Goal: Task Accomplishment & Management: Complete application form

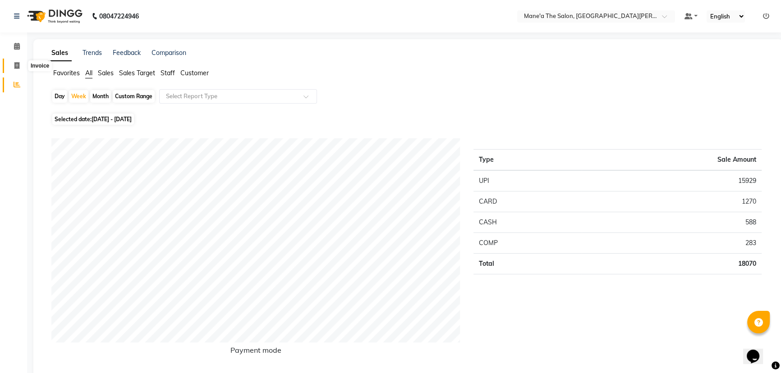
click at [18, 66] on icon at bounding box center [16, 65] width 5 height 7
select select "7205"
select select "service"
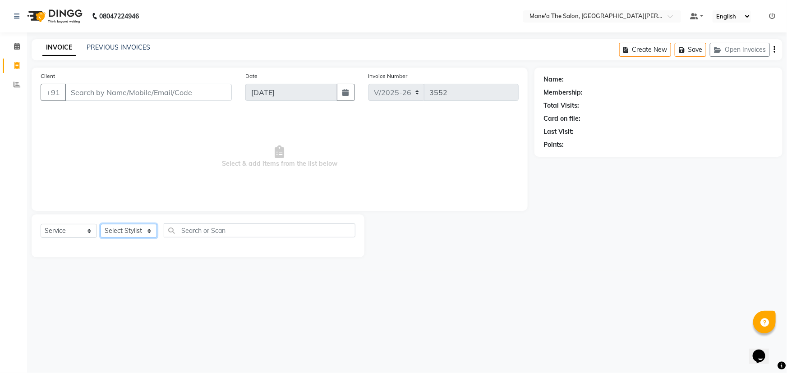
click at [139, 229] on select "Select Stylist Anam Anil Faeam Junaid New Manager [PERSON_NAME] Owner Rani [PER…" at bounding box center [129, 231] width 56 height 14
select select "71351"
click at [101, 224] on select "Select Stylist Anam Anil Faeam Junaid New Manager [PERSON_NAME] Owner Rani [PER…" at bounding box center [129, 231] width 56 height 14
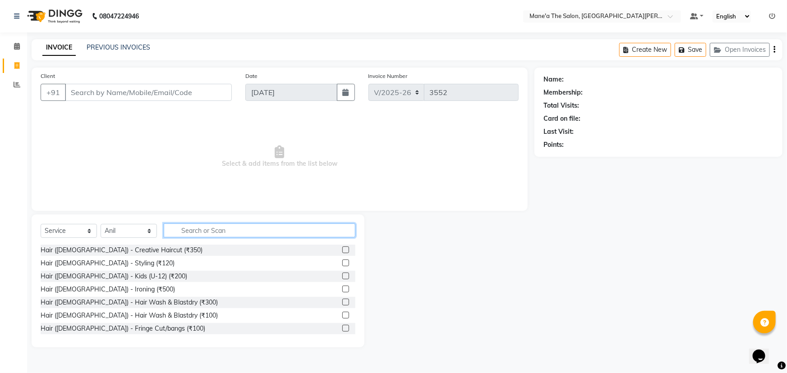
click at [186, 232] on input "text" at bounding box center [260, 231] width 192 height 14
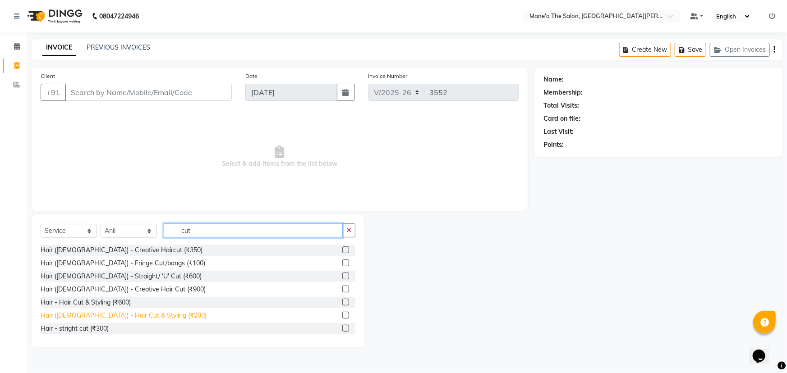
type input "cut"
click at [107, 315] on div "Hair ([DEMOGRAPHIC_DATA]) - Hair Cut & Styling (₹200)" at bounding box center [124, 315] width 166 height 9
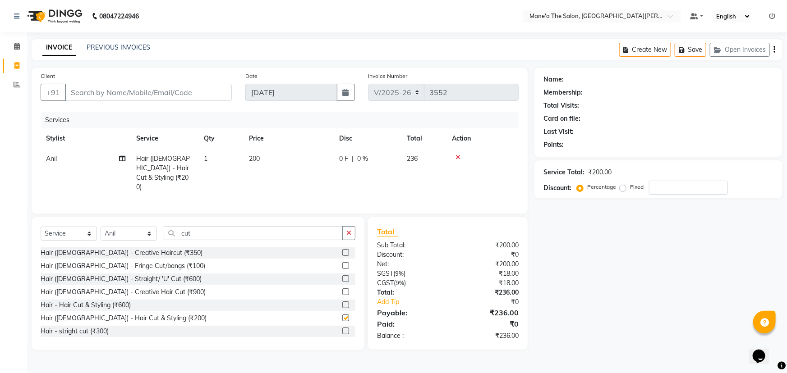
checkbox input "false"
click at [344, 230] on button "button" at bounding box center [348, 233] width 13 height 14
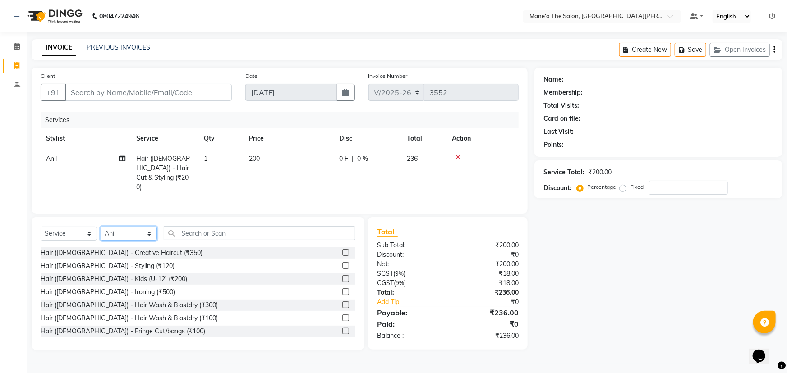
click at [145, 232] on select "Select Stylist Anam Anil Faeam Junaid New Manager [PERSON_NAME] Owner Rani [PER…" at bounding box center [129, 234] width 56 height 14
select select "85411"
click at [101, 227] on select "Select Stylist Anam Anil Faeam Junaid New Manager [PERSON_NAME] Owner Rani [PER…" at bounding box center [129, 234] width 56 height 14
click at [212, 234] on input "text" at bounding box center [260, 233] width 192 height 14
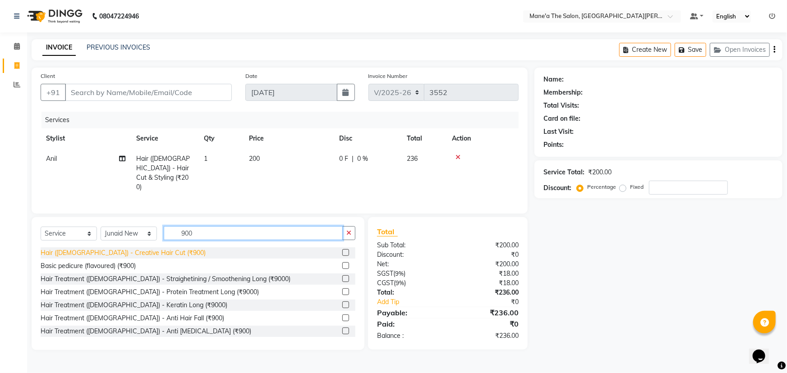
type input "900"
click at [74, 250] on div "Hair ([DEMOGRAPHIC_DATA]) - Creative Hair Cut (₹900)" at bounding box center [123, 252] width 165 height 9
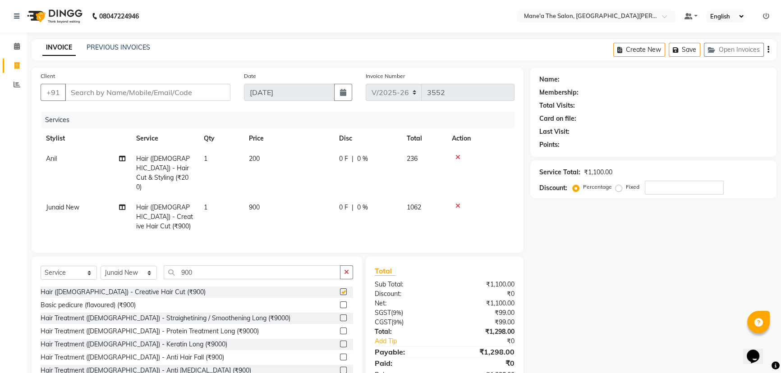
checkbox input "false"
click at [347, 269] on icon "button" at bounding box center [346, 272] width 5 height 6
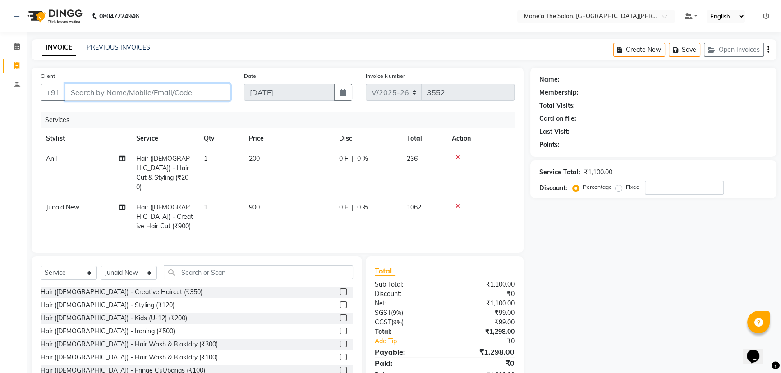
click at [74, 91] on input "Client" at bounding box center [147, 92] width 165 height 17
type input "8"
type input "0"
type input "8"
type input "8179494751"
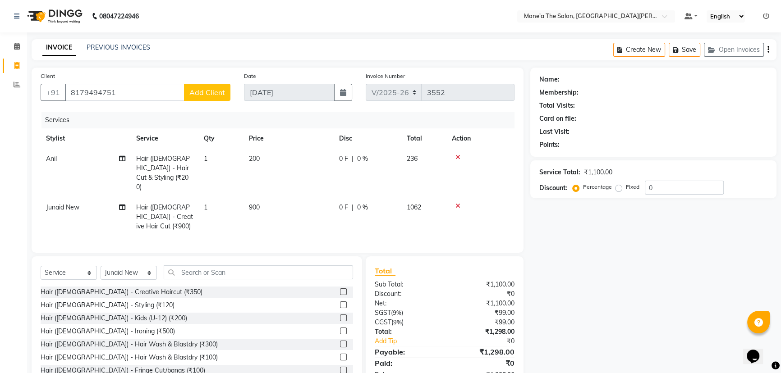
click at [202, 94] on span "Add Client" at bounding box center [207, 92] width 36 height 9
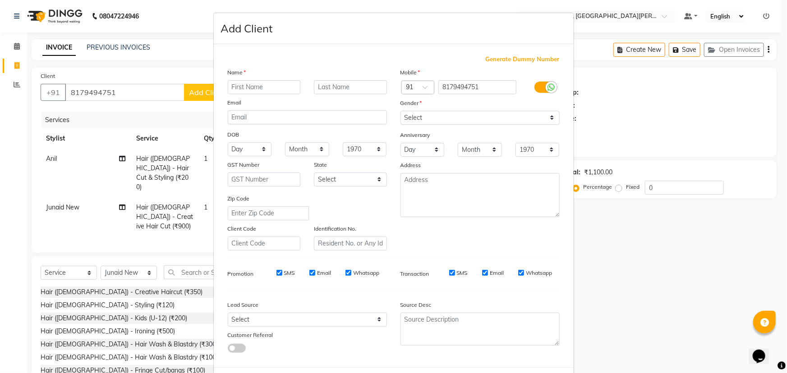
click at [235, 82] on input "text" at bounding box center [264, 87] width 73 height 14
type input "[PERSON_NAME]"
click at [325, 84] on input "text" at bounding box center [350, 87] width 73 height 14
type input "[PERSON_NAME]"
click at [418, 114] on select "Select [DEMOGRAPHIC_DATA] [DEMOGRAPHIC_DATA] Other Prefer Not To Say" at bounding box center [479, 118] width 159 height 14
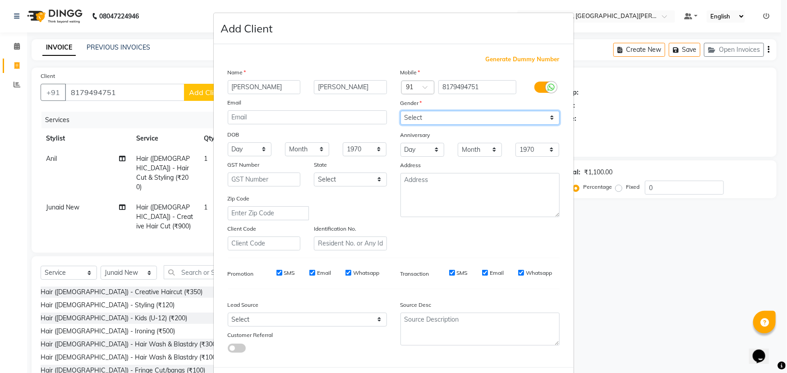
select select "[DEMOGRAPHIC_DATA]"
click at [400, 111] on select "Select [DEMOGRAPHIC_DATA] [DEMOGRAPHIC_DATA] Other Prefer Not To Say" at bounding box center [479, 118] width 159 height 14
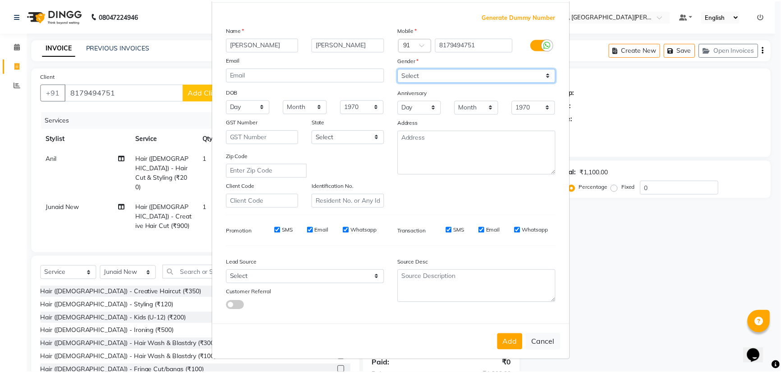
scroll to position [45, 0]
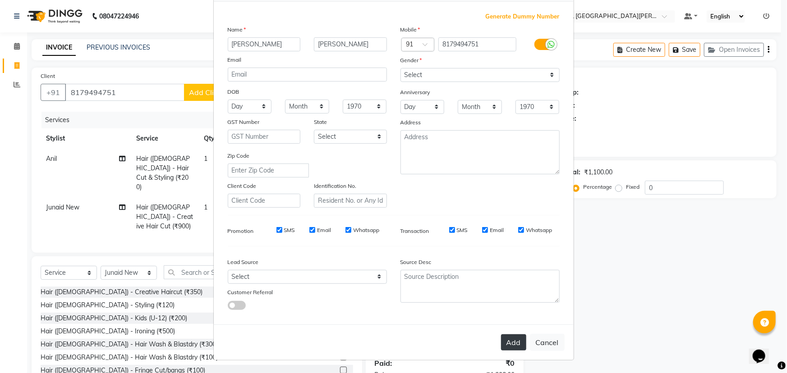
click at [509, 338] on button "Add" at bounding box center [513, 343] width 25 height 16
select select
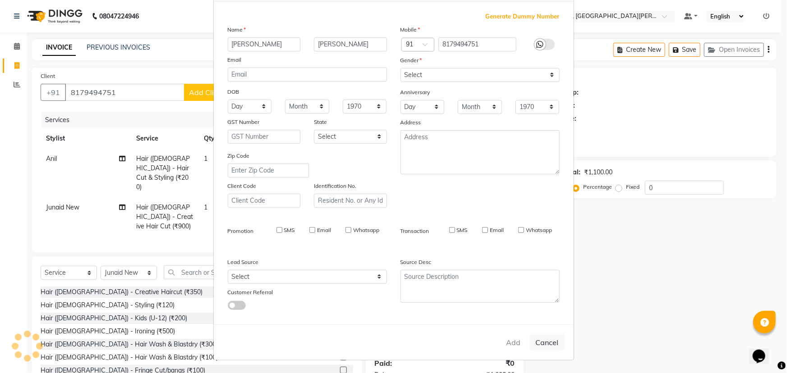
select select
checkbox input "false"
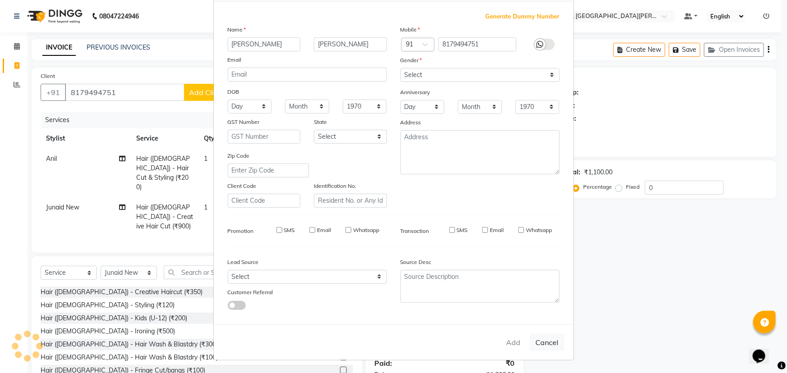
checkbox input "false"
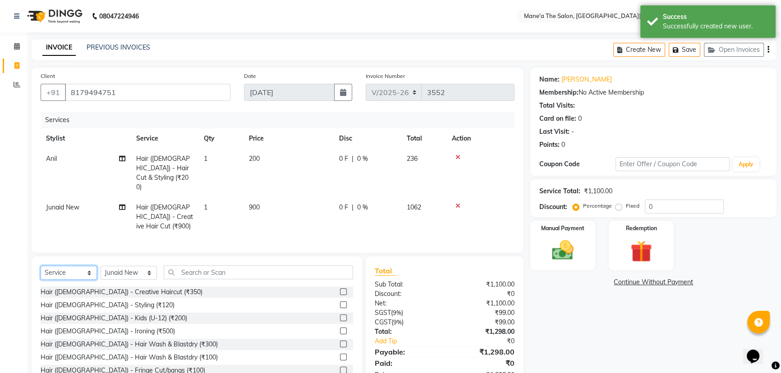
click at [87, 266] on select "Select Service Product Membership Package Voucher Prepaid Gift Card" at bounding box center [69, 273] width 56 height 14
click at [41, 266] on select "Select Service Product Membership Package Voucher Prepaid Gift Card" at bounding box center [69, 273] width 56 height 14
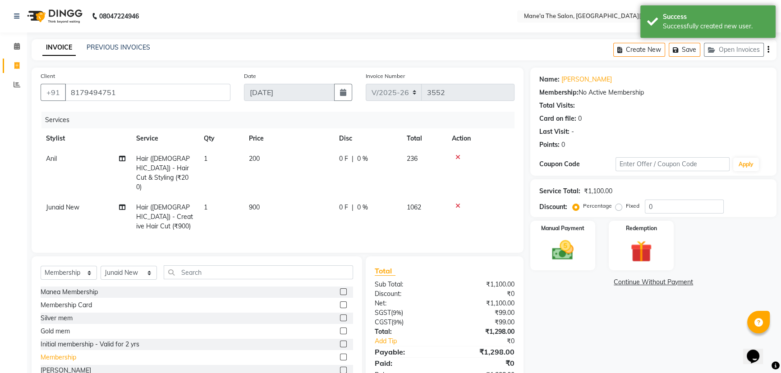
click at [73, 353] on div "Membership" at bounding box center [59, 357] width 36 height 9
select select "select"
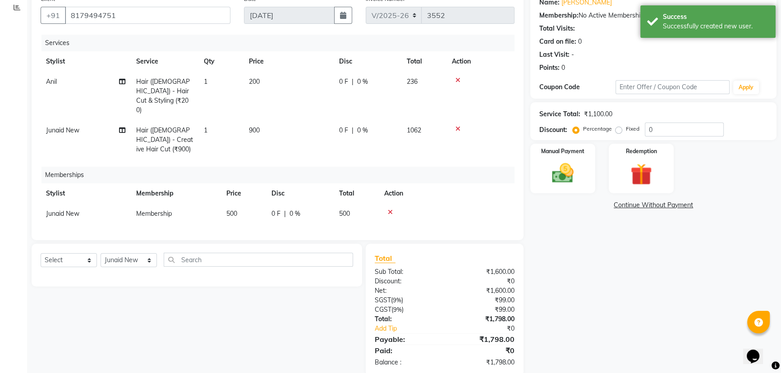
scroll to position [81, 0]
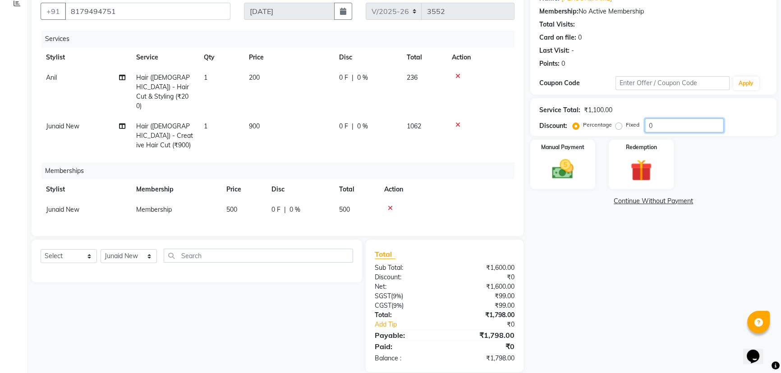
click at [680, 124] on input "0" at bounding box center [684, 126] width 79 height 14
type input "0"
type input "20"
click at [564, 155] on div "Manual Payment" at bounding box center [563, 164] width 68 height 51
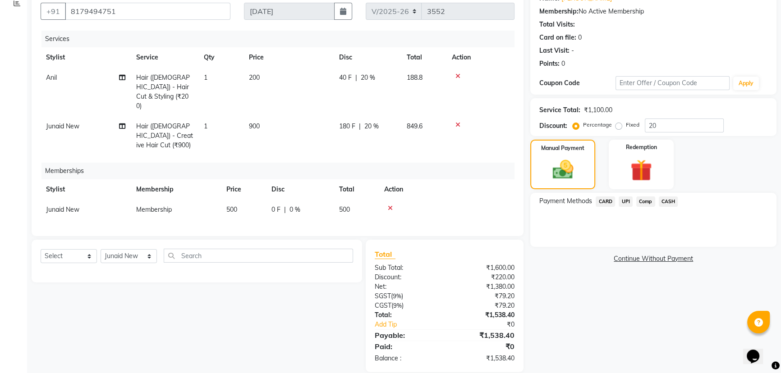
click at [625, 200] on span "UPI" at bounding box center [626, 202] width 14 height 10
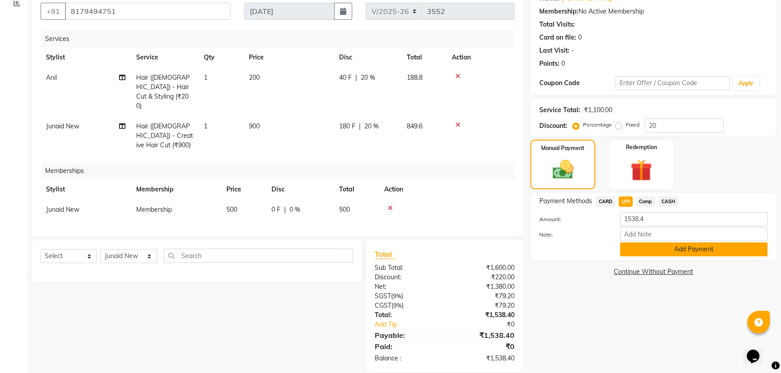
click at [675, 247] on button "Add Payment" at bounding box center [693, 250] width 147 height 14
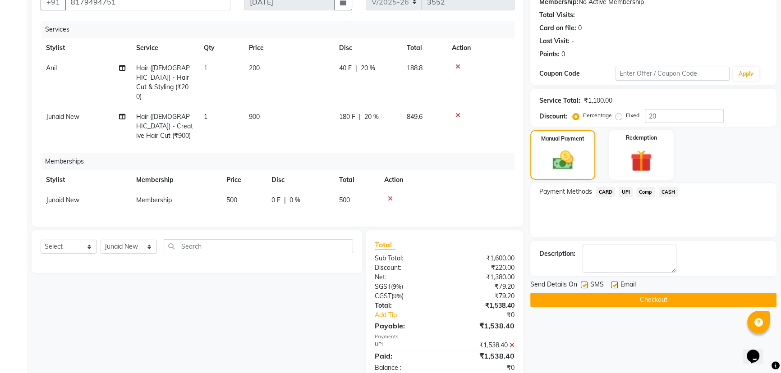
scroll to position [100, 0]
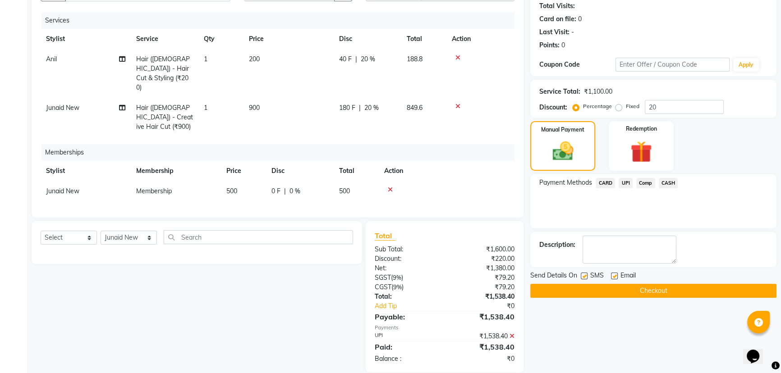
click at [609, 291] on button "Checkout" at bounding box center [653, 291] width 246 height 14
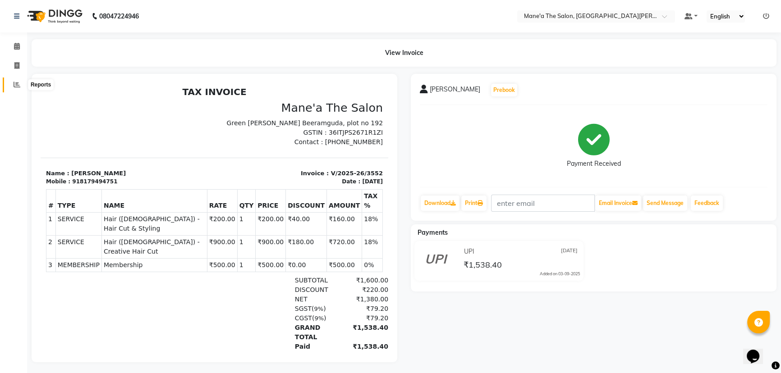
click at [14, 81] on icon at bounding box center [17, 84] width 7 height 7
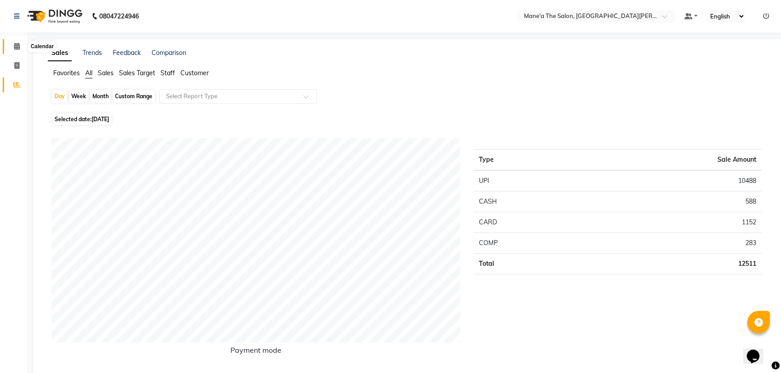
click at [12, 48] on span at bounding box center [17, 46] width 16 height 10
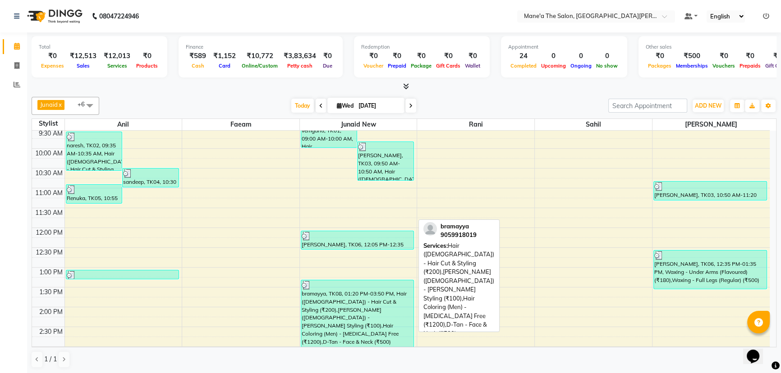
scroll to position [54, 0]
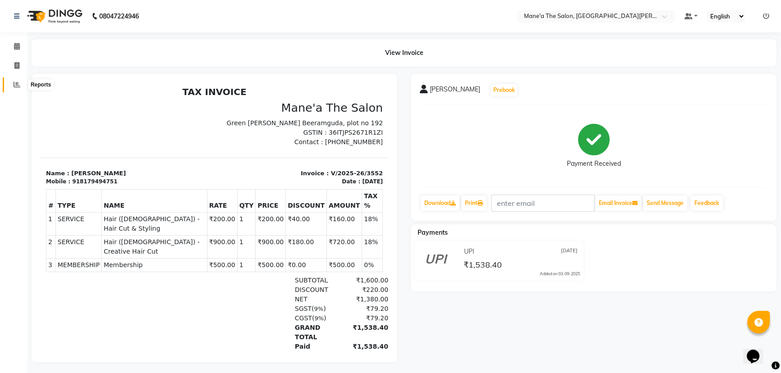
click at [14, 84] on icon at bounding box center [17, 84] width 7 height 7
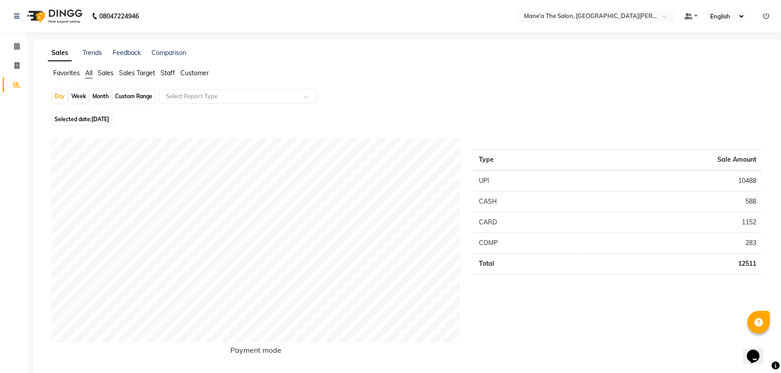
click at [98, 95] on div "Month" at bounding box center [100, 96] width 21 height 13
select select "9"
select select "2025"
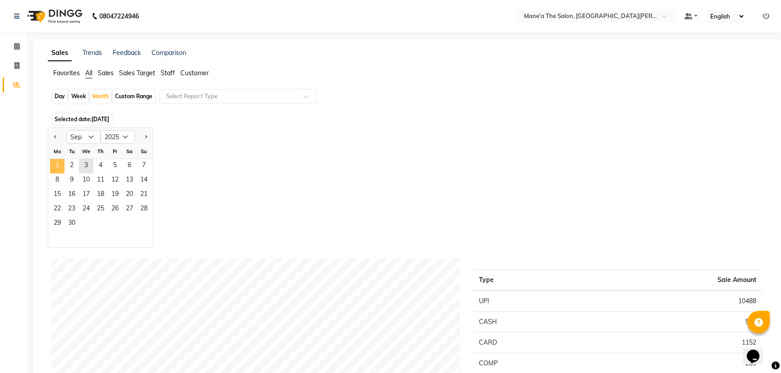
click at [59, 162] on span "1" at bounding box center [57, 166] width 14 height 14
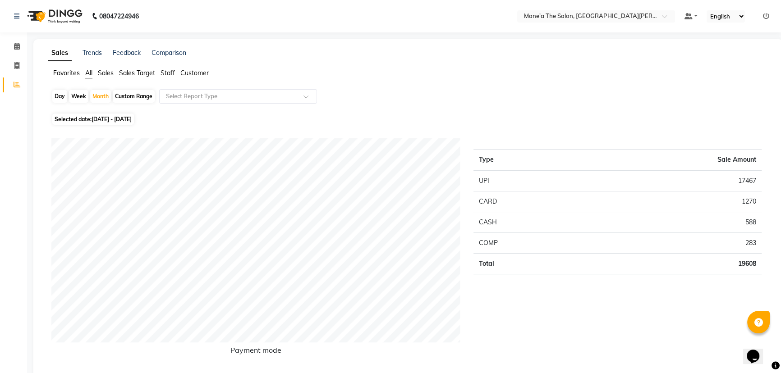
click at [61, 96] on div "Day" at bounding box center [59, 96] width 15 height 13
select select "9"
select select "2025"
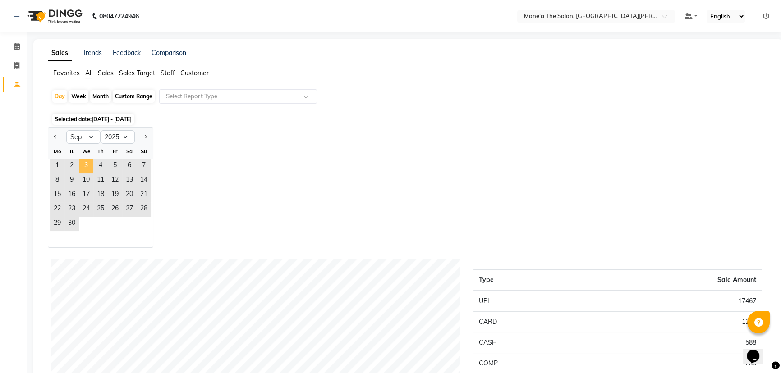
click at [84, 161] on span "3" at bounding box center [86, 166] width 14 height 14
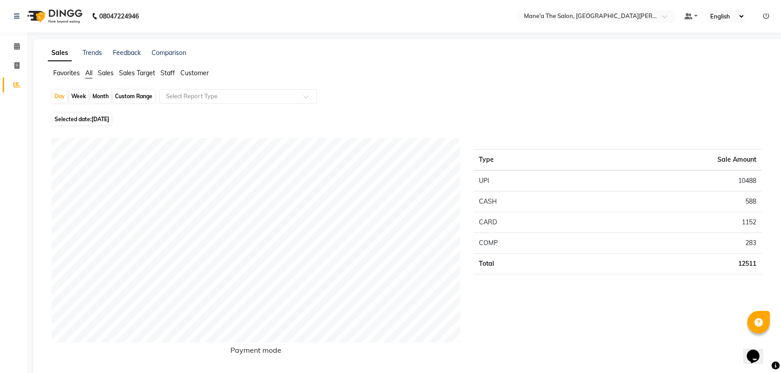
click at [95, 119] on span "[DATE]" at bounding box center [101, 119] width 18 height 7
select select "9"
select select "2025"
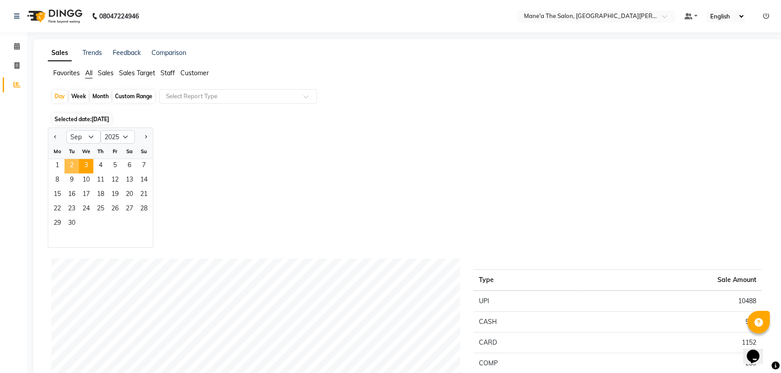
click at [69, 164] on span "2" at bounding box center [71, 166] width 14 height 14
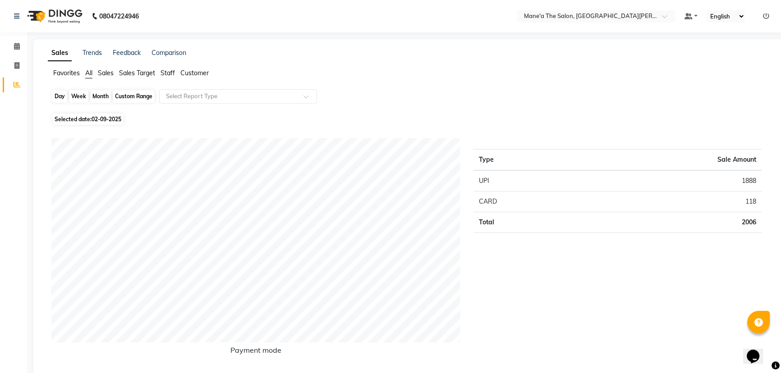
click at [60, 94] on div "Day" at bounding box center [59, 96] width 15 height 13
select select "9"
select select "2025"
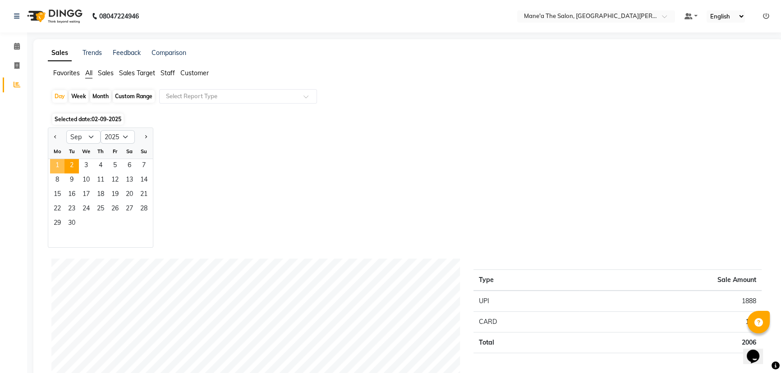
click at [60, 159] on span "1" at bounding box center [57, 166] width 14 height 14
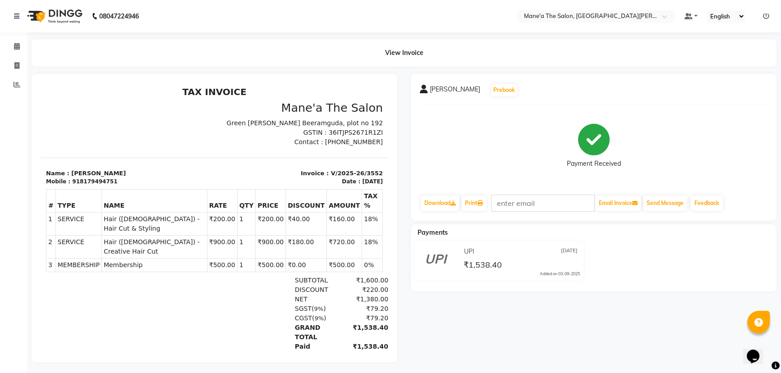
select select "service"
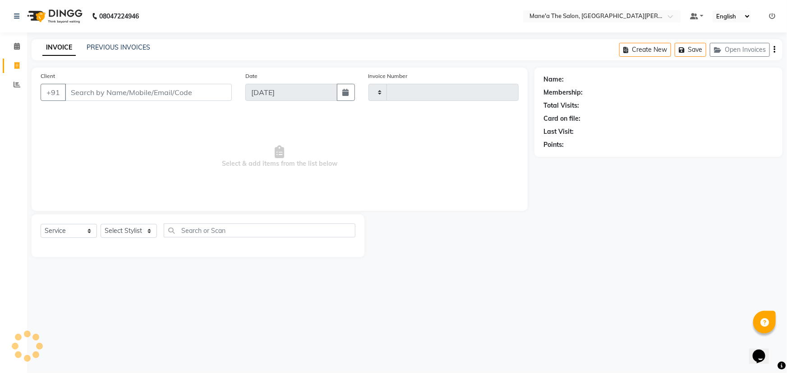
type input "3553"
select select "7205"
